Goal: Navigation & Orientation: Find specific page/section

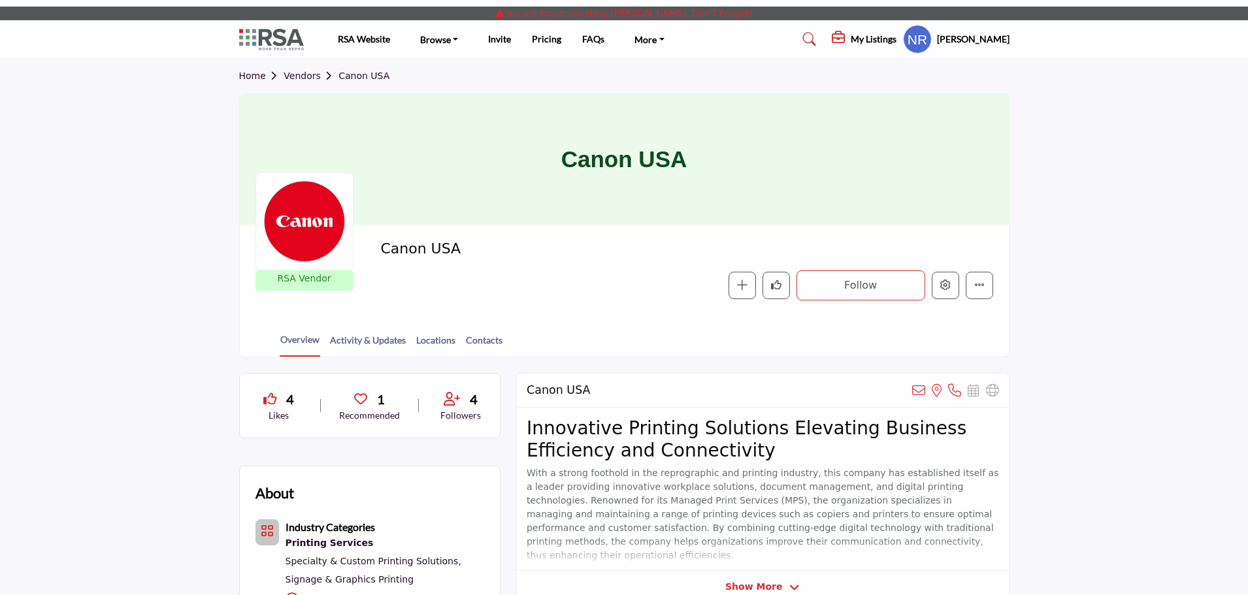
click at [249, 68] on div "Home Vendors Canon USA" at bounding box center [624, 76] width 771 height 35
click at [252, 79] on link "Home" at bounding box center [261, 76] width 45 height 10
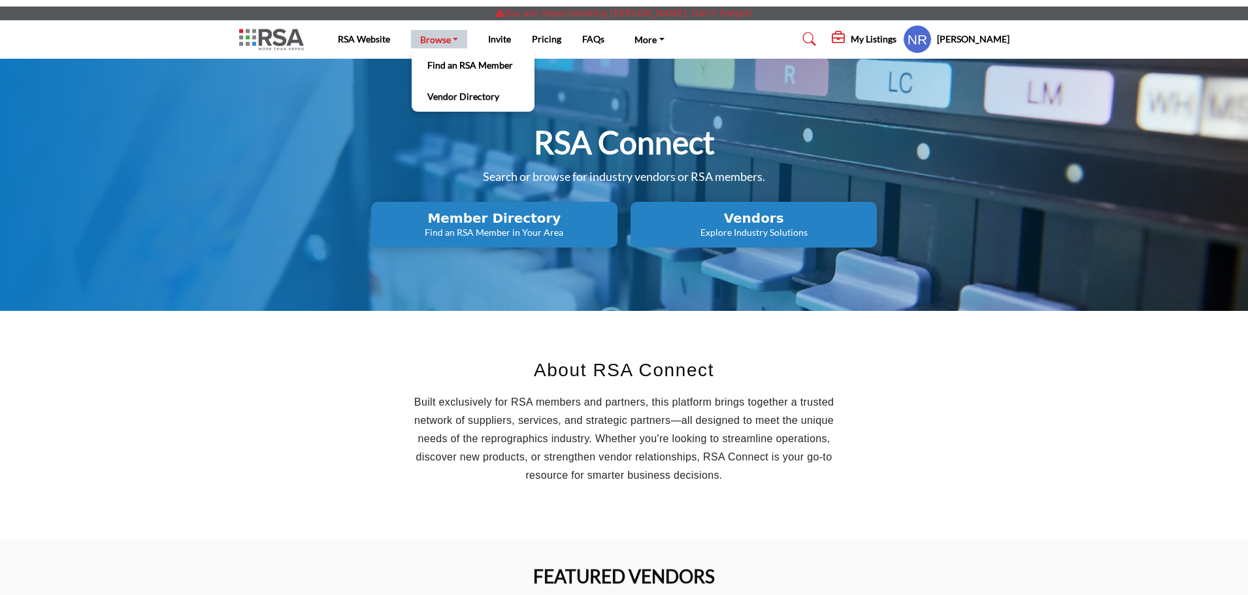
click at [439, 35] on link "Browse" at bounding box center [439, 39] width 57 height 18
click at [997, 37] on h5 "[PERSON_NAME]" at bounding box center [973, 39] width 73 height 13
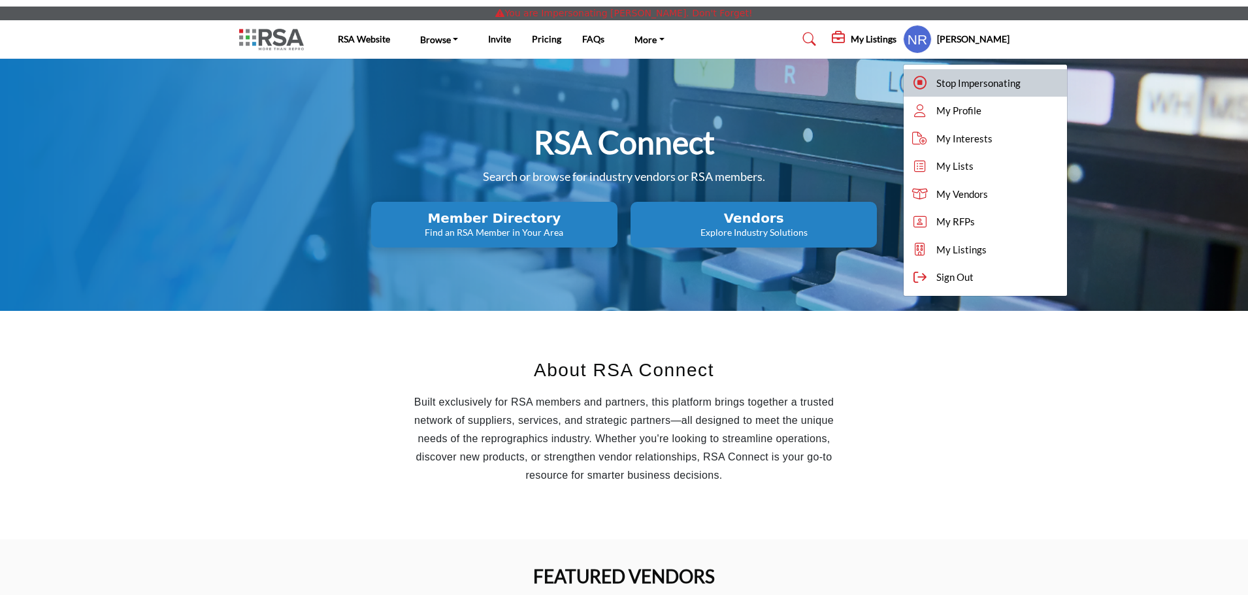
click at [966, 81] on span "Stop Impersonating" at bounding box center [978, 83] width 84 height 15
click at [0, 0] on div at bounding box center [0, 0] width 0 height 0
